Goal: Task Accomplishment & Management: Manage account settings

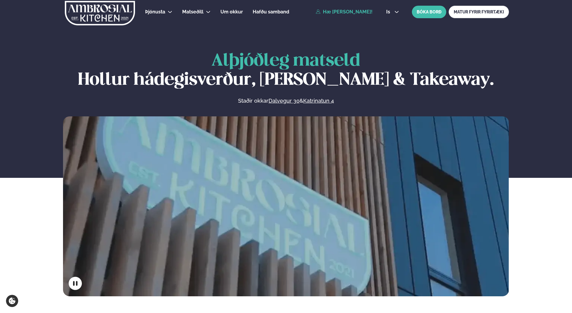
click at [355, 14] on link "Hæ [PERSON_NAME]!" at bounding box center [344, 11] width 57 height 5
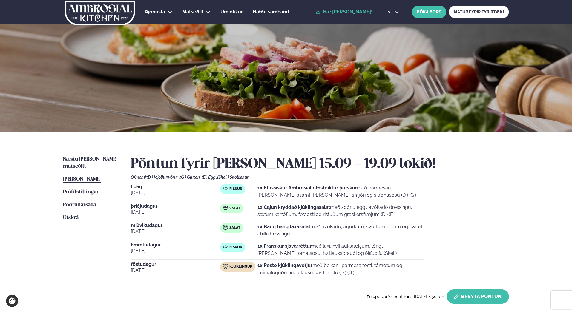
click at [464, 295] on button "Breyta Pöntun" at bounding box center [478, 297] width 62 height 14
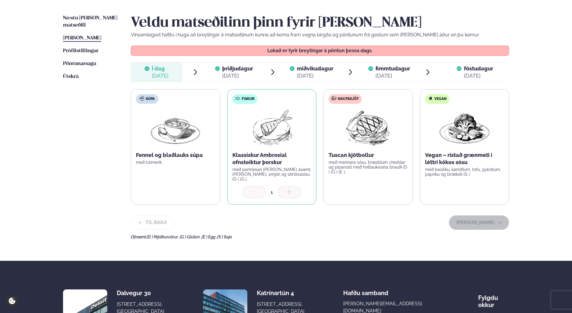
scroll to position [169, 0]
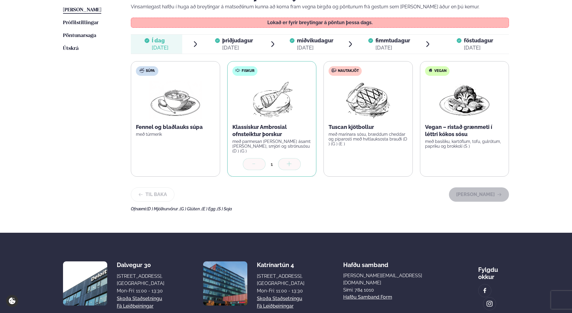
click at [248, 45] on div "[DATE]" at bounding box center [237, 47] width 31 height 7
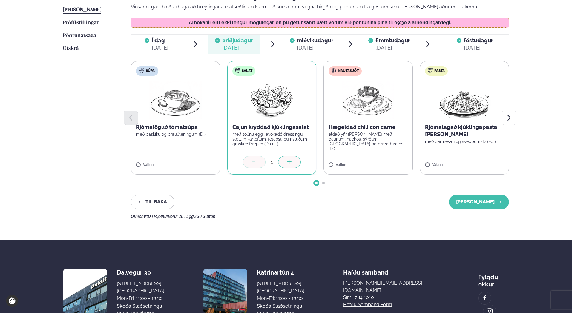
click at [520, 123] on div "Næstu [PERSON_NAME] matseðill Næsta vika [PERSON_NAME] matseðill [PERSON_NAME] …" at bounding box center [286, 102] width 482 height 278
click at [518, 123] on div "Næstu [PERSON_NAME] matseðill Næsta vika [PERSON_NAME] matseðill [PERSON_NAME] …" at bounding box center [286, 102] width 482 height 278
click at [514, 123] on button "Next slide" at bounding box center [509, 118] width 14 height 14
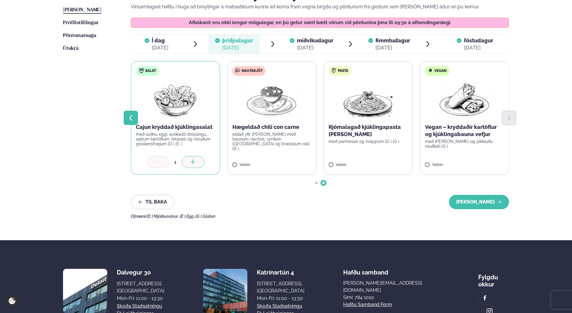
click at [137, 115] on button "Previous slide" at bounding box center [131, 118] width 14 height 14
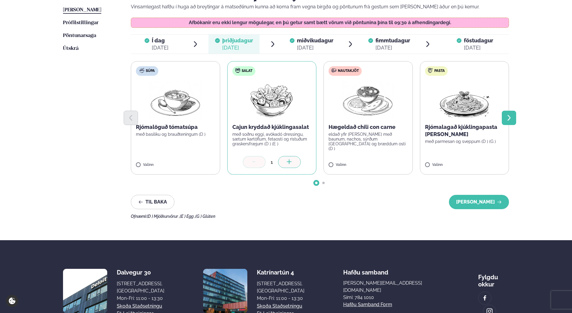
click at [516, 114] on button "Next slide" at bounding box center [509, 118] width 14 height 14
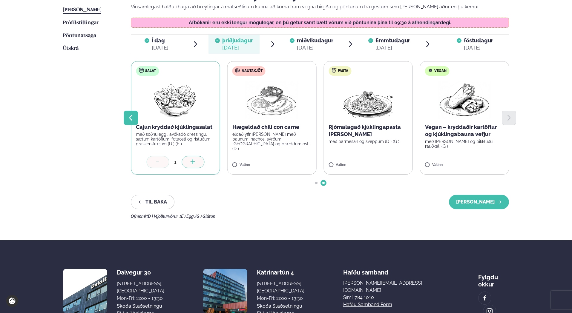
click at [137, 117] on button "Previous slide" at bounding box center [131, 118] width 14 height 14
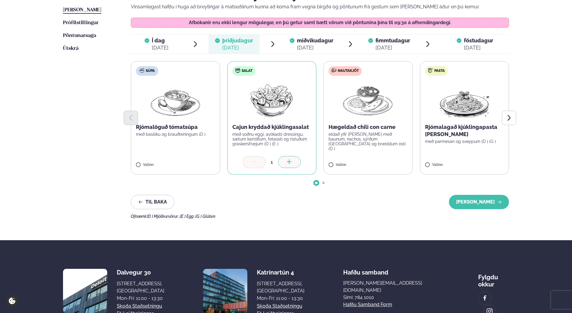
click at [289, 45] on span "miðvikudagur mið. [DATE]" at bounding box center [311, 44] width 51 height 19
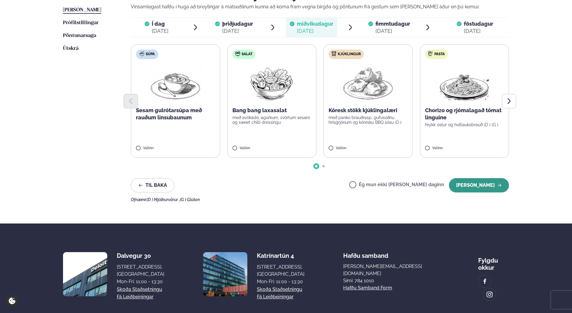
click at [498, 187] on icon "button" at bounding box center [499, 185] width 5 height 5
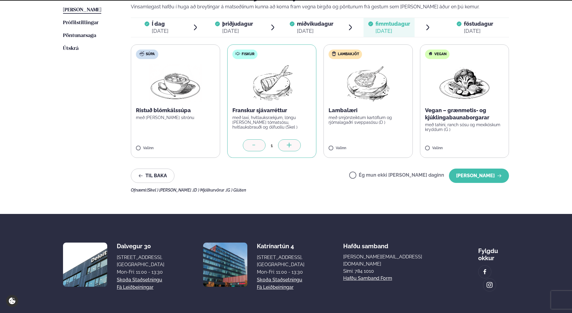
click at [392, 178] on label "Ég mun ekki [PERSON_NAME] daginn" at bounding box center [396, 176] width 95 height 6
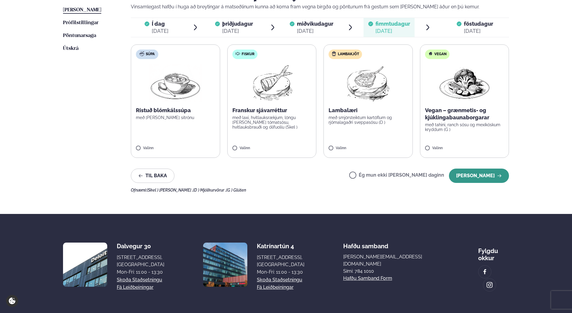
click at [486, 178] on button "[PERSON_NAME]" at bounding box center [479, 176] width 60 height 14
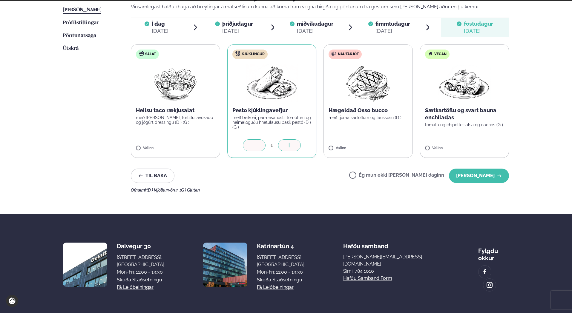
click at [387, 180] on div "Ég mun ekki [PERSON_NAME] daginn [PERSON_NAME]" at bounding box center [429, 176] width 160 height 14
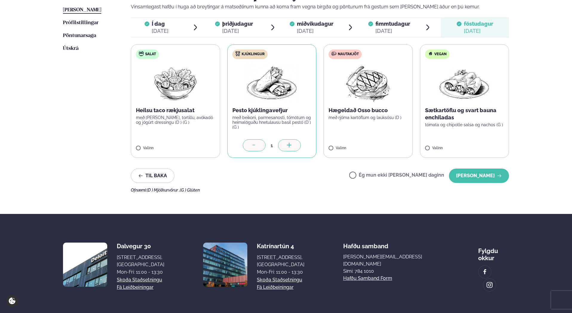
drag, startPoint x: 391, startPoint y: 180, endPoint x: 403, endPoint y: 177, distance: 12.2
click at [391, 180] on div "Ég mun ekki [PERSON_NAME] daginn [PERSON_NAME]" at bounding box center [429, 176] width 160 height 14
click at [404, 177] on label "Ég mun ekki [PERSON_NAME] daginn" at bounding box center [396, 176] width 95 height 6
click at [476, 177] on button "[PERSON_NAME]" at bounding box center [479, 176] width 60 height 14
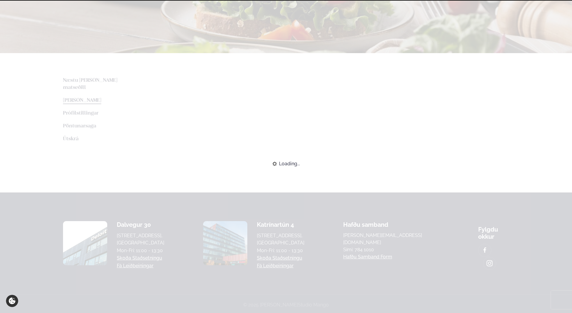
scroll to position [131, 0]
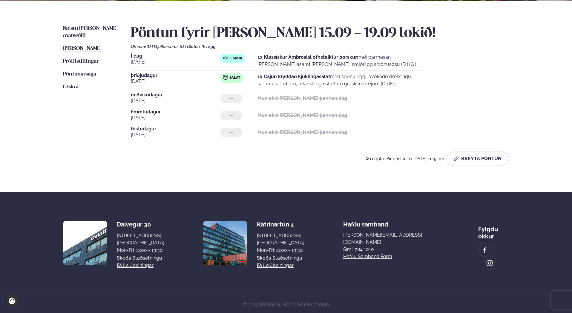
click at [455, 103] on div "Í dag [DATE] Fiskur 1x Klassískur Ambrosial ofnsteiktur þorskur með parmesan [P…" at bounding box center [320, 97] width 378 height 87
drag, startPoint x: 400, startPoint y: 82, endPoint x: 257, endPoint y: 75, distance: 143.6
click at [257, 75] on div "Salat 1x Cajun kryddað kjúklingasalat með soðnu eggi, avókadó dressingu, sætum …" at bounding box center [321, 80] width 203 height 14
copy div "1x Cajun kryddað kjúklingasalat með soðnu eggi, avókadó dressingu, sætum kartöf…"
